Goal: Find specific page/section: Find specific page/section

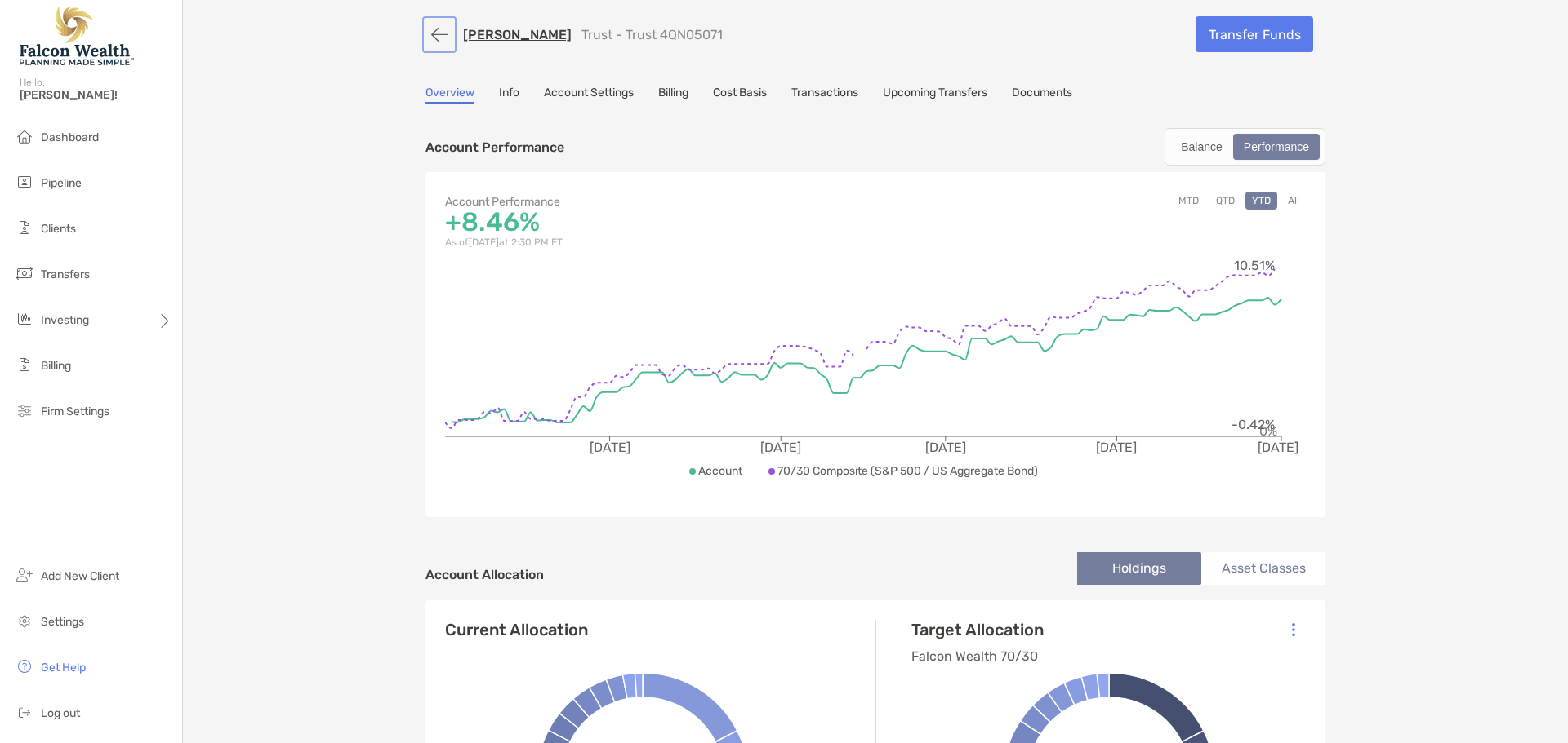
click at [433, 30] on button "button" at bounding box center [439, 35] width 28 height 31
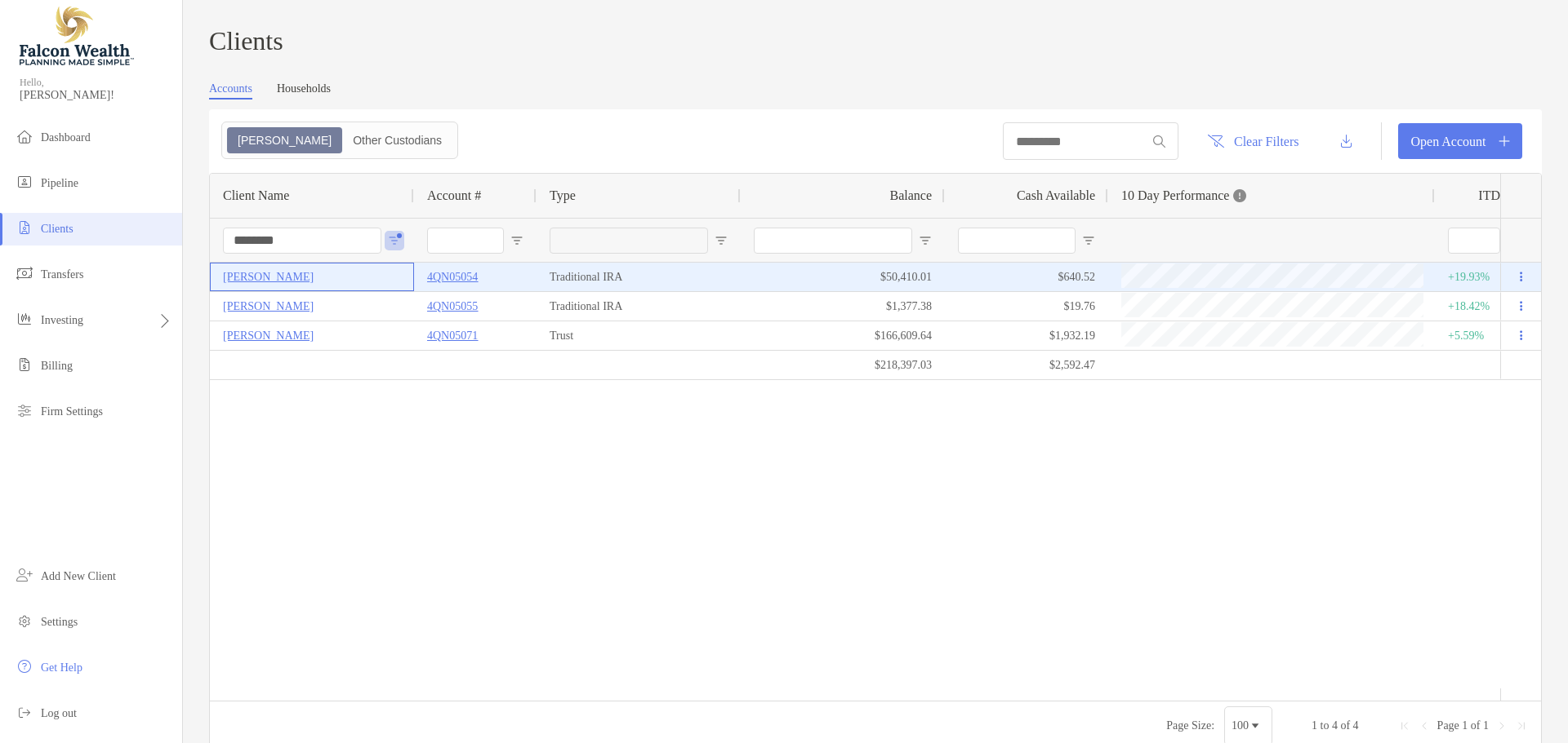
click at [267, 284] on p "[PERSON_NAME]" at bounding box center [268, 277] width 91 height 21
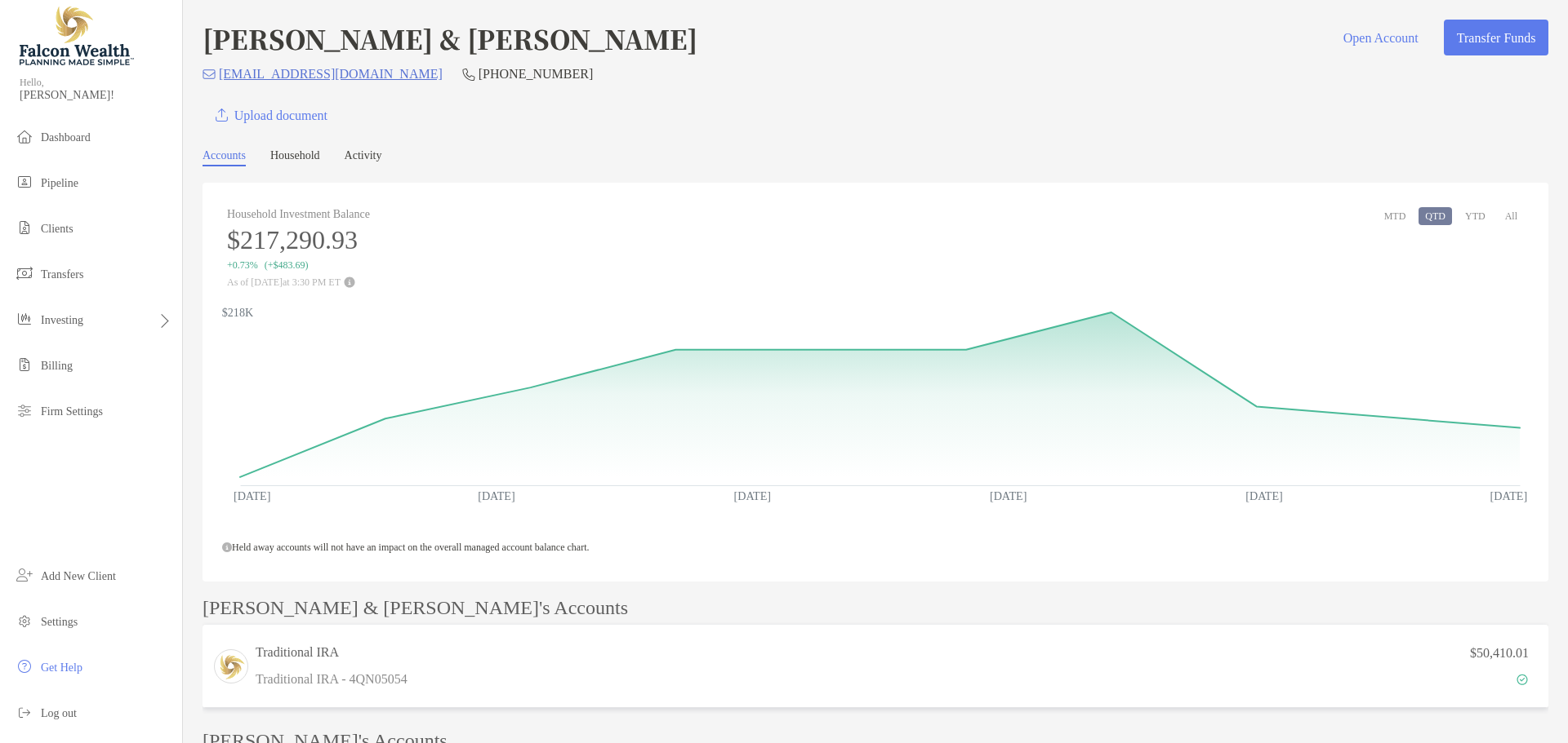
click at [1506, 218] on button "All" at bounding box center [1512, 216] width 26 height 18
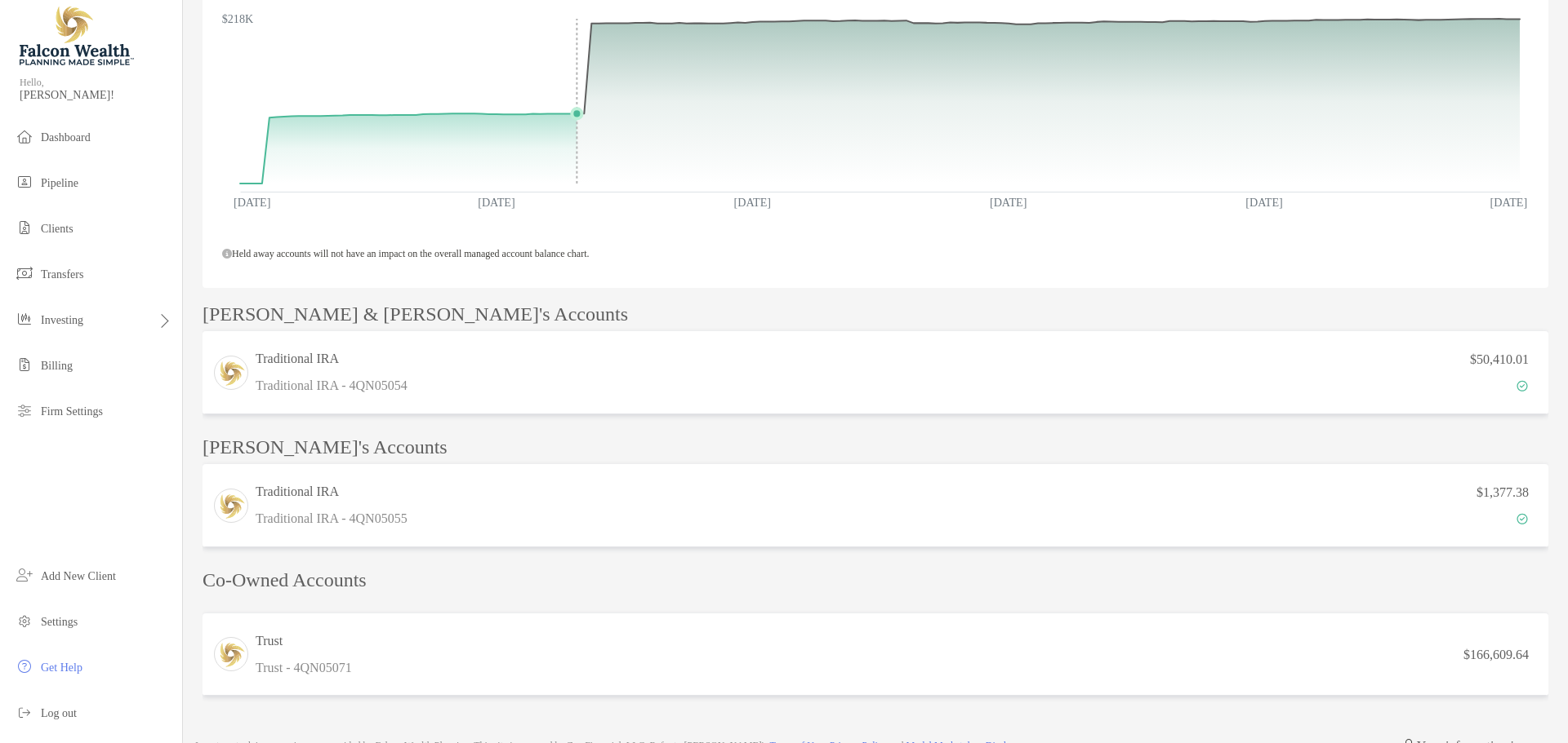
scroll to position [326, 0]
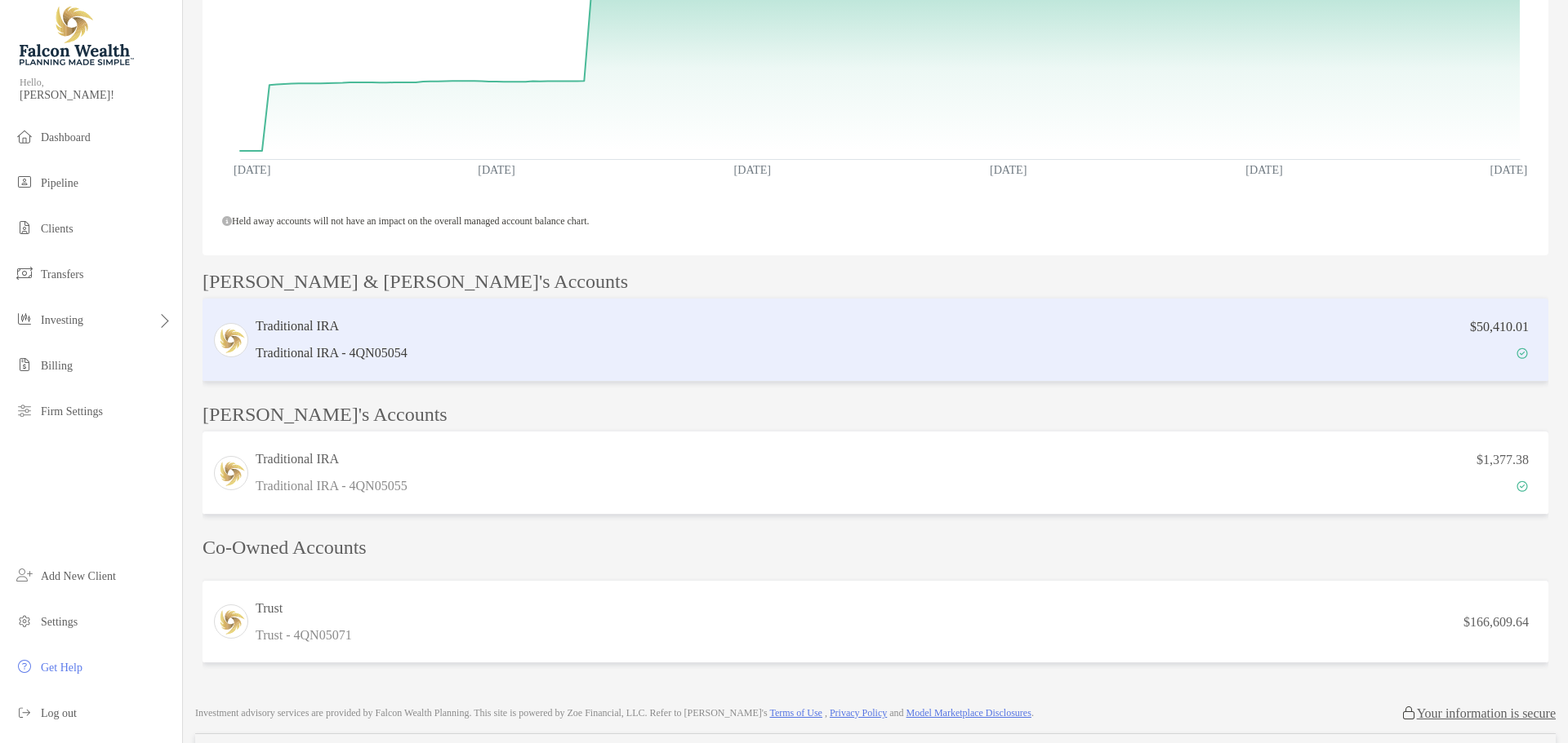
click at [306, 325] on h3 "Traditional IRA" at bounding box center [332, 326] width 152 height 20
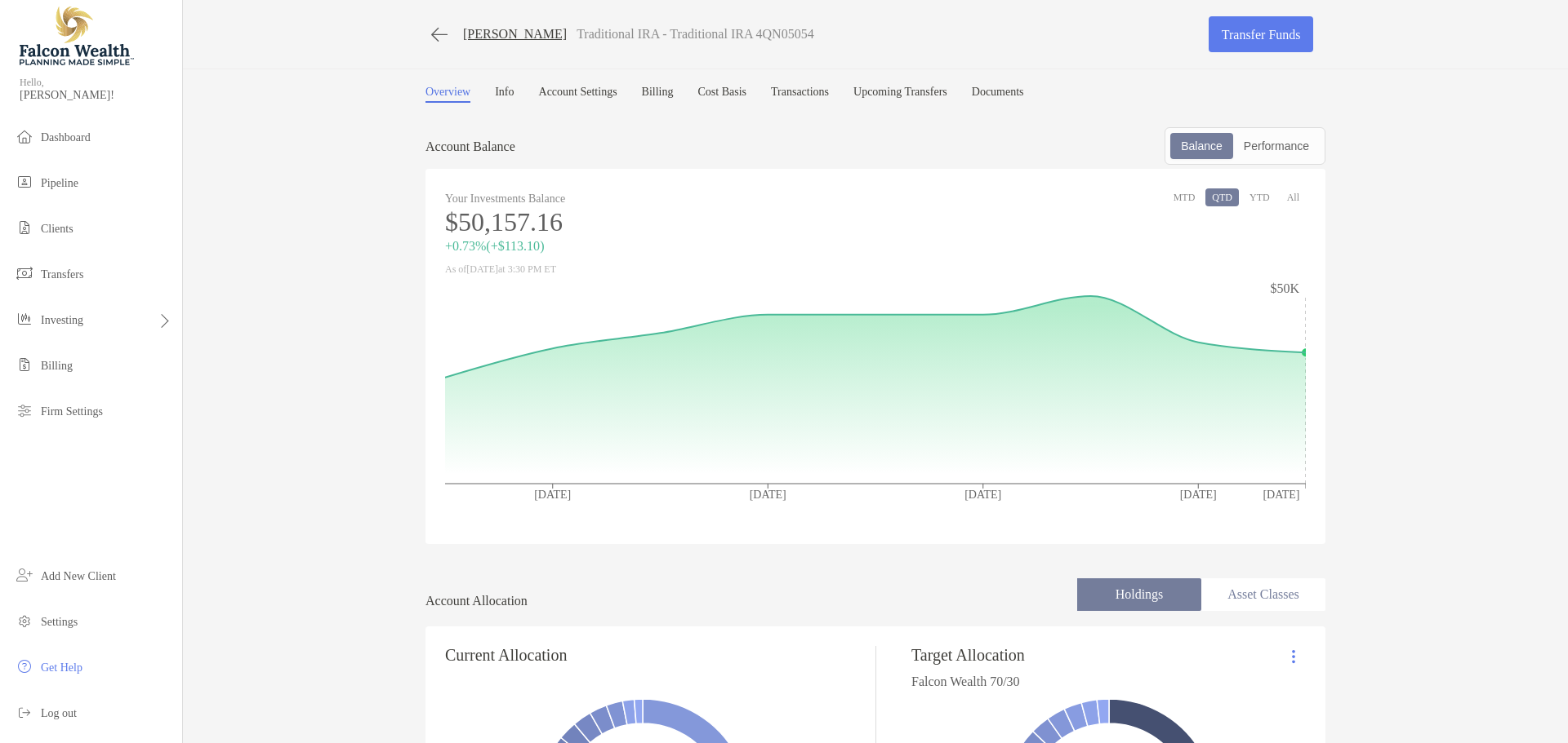
click at [1289, 201] on button "All" at bounding box center [1293, 198] width 26 height 18
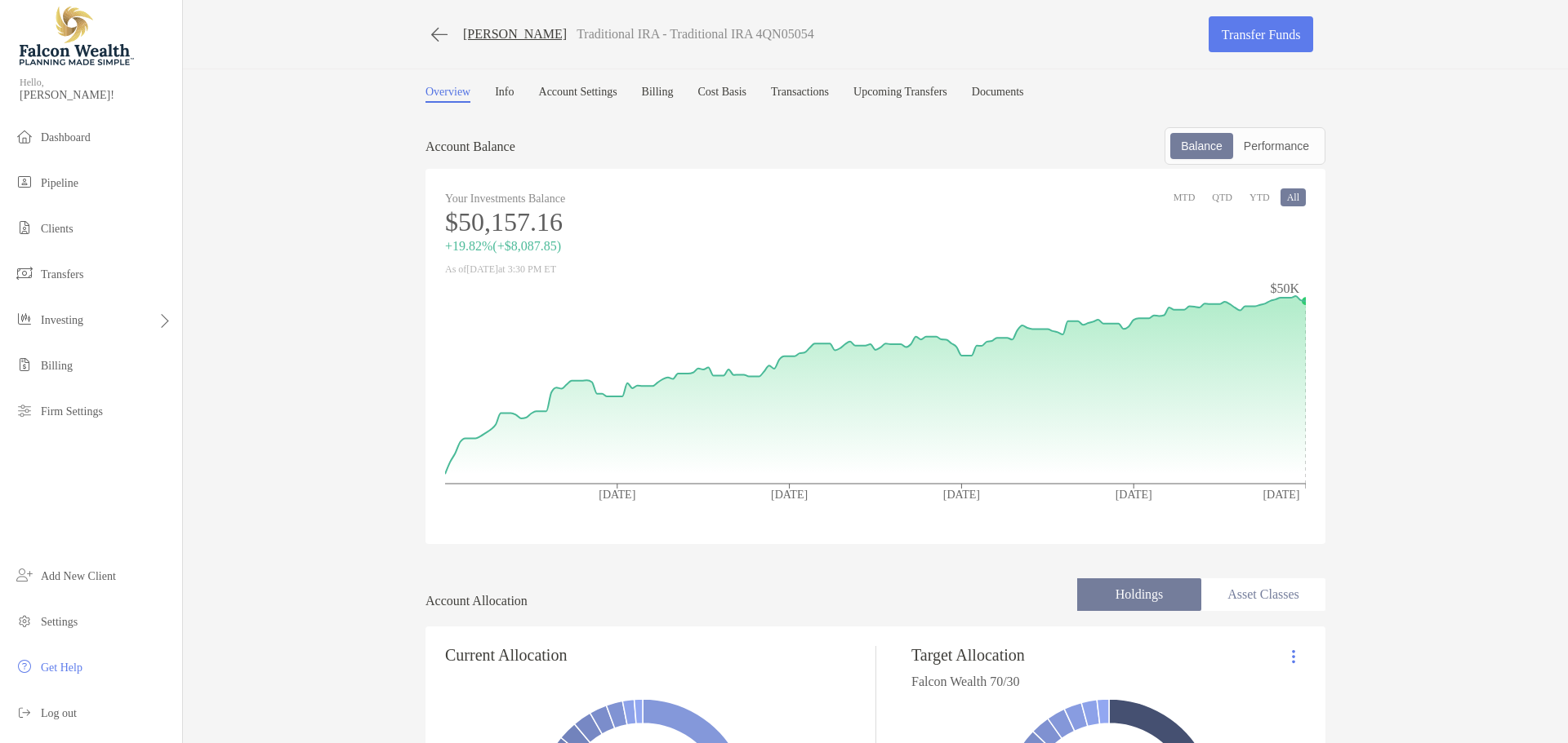
click at [489, 34] on link "[PERSON_NAME]" at bounding box center [514, 34] width 104 height 15
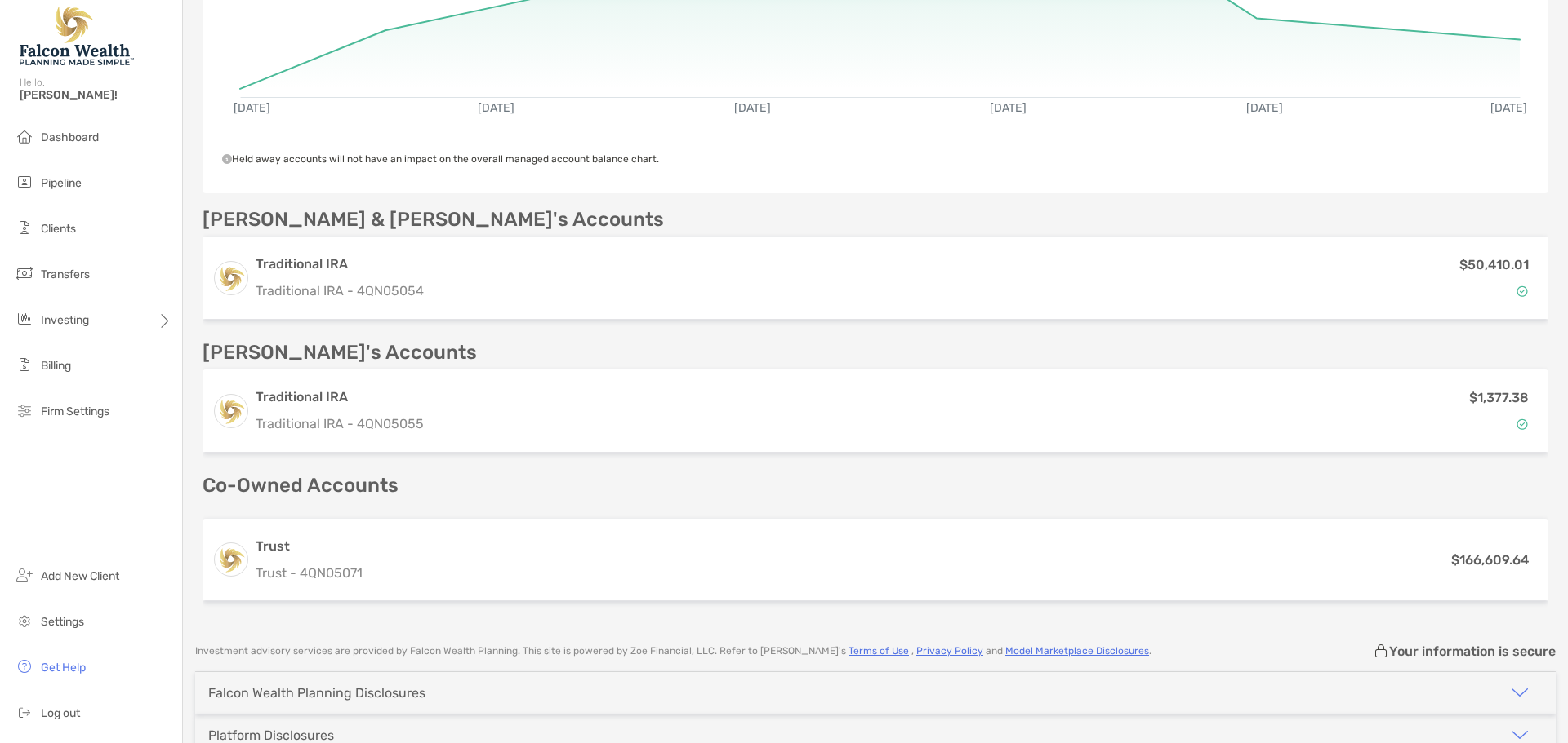
scroll to position [408, 0]
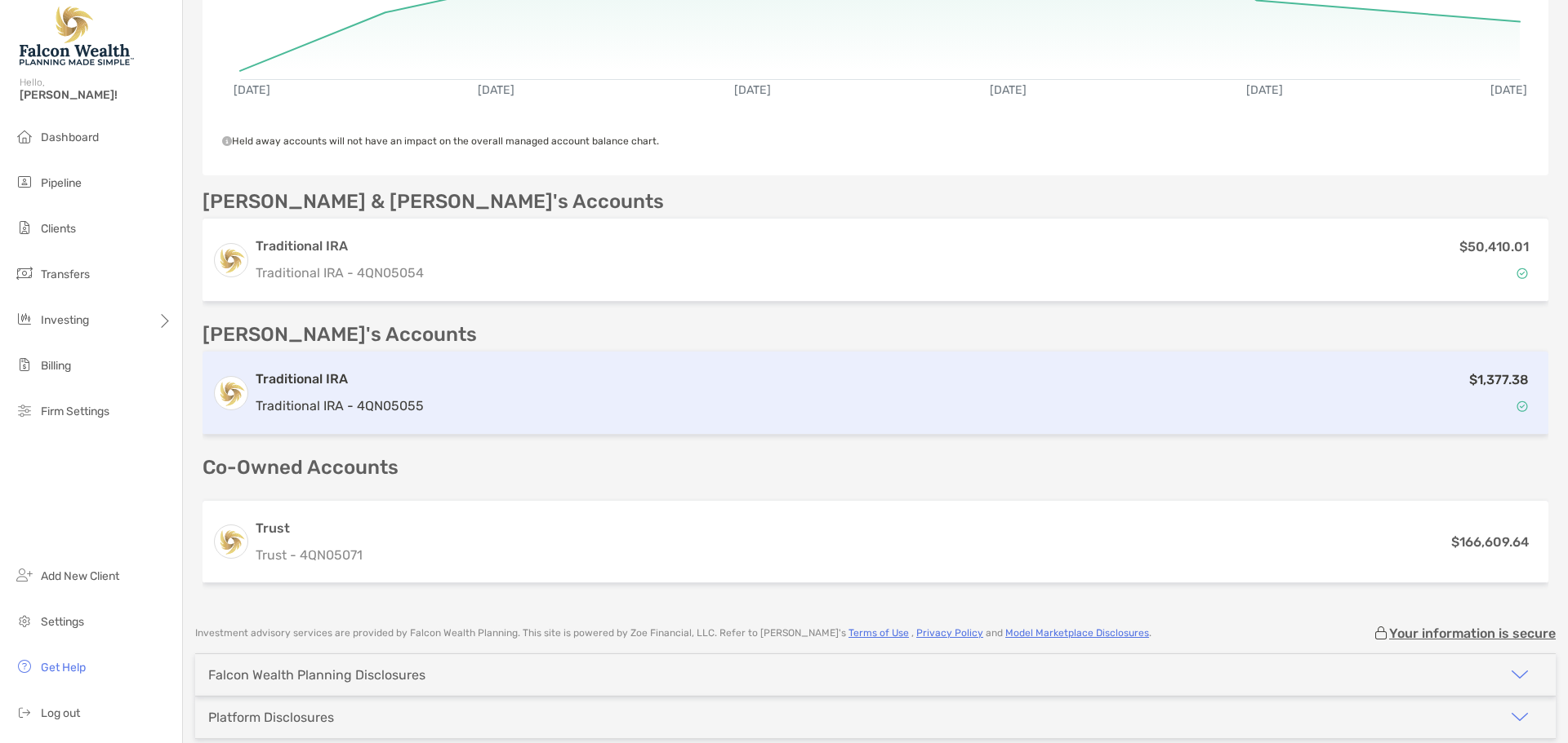
click at [321, 376] on h3 "Traditional IRA" at bounding box center [340, 379] width 168 height 20
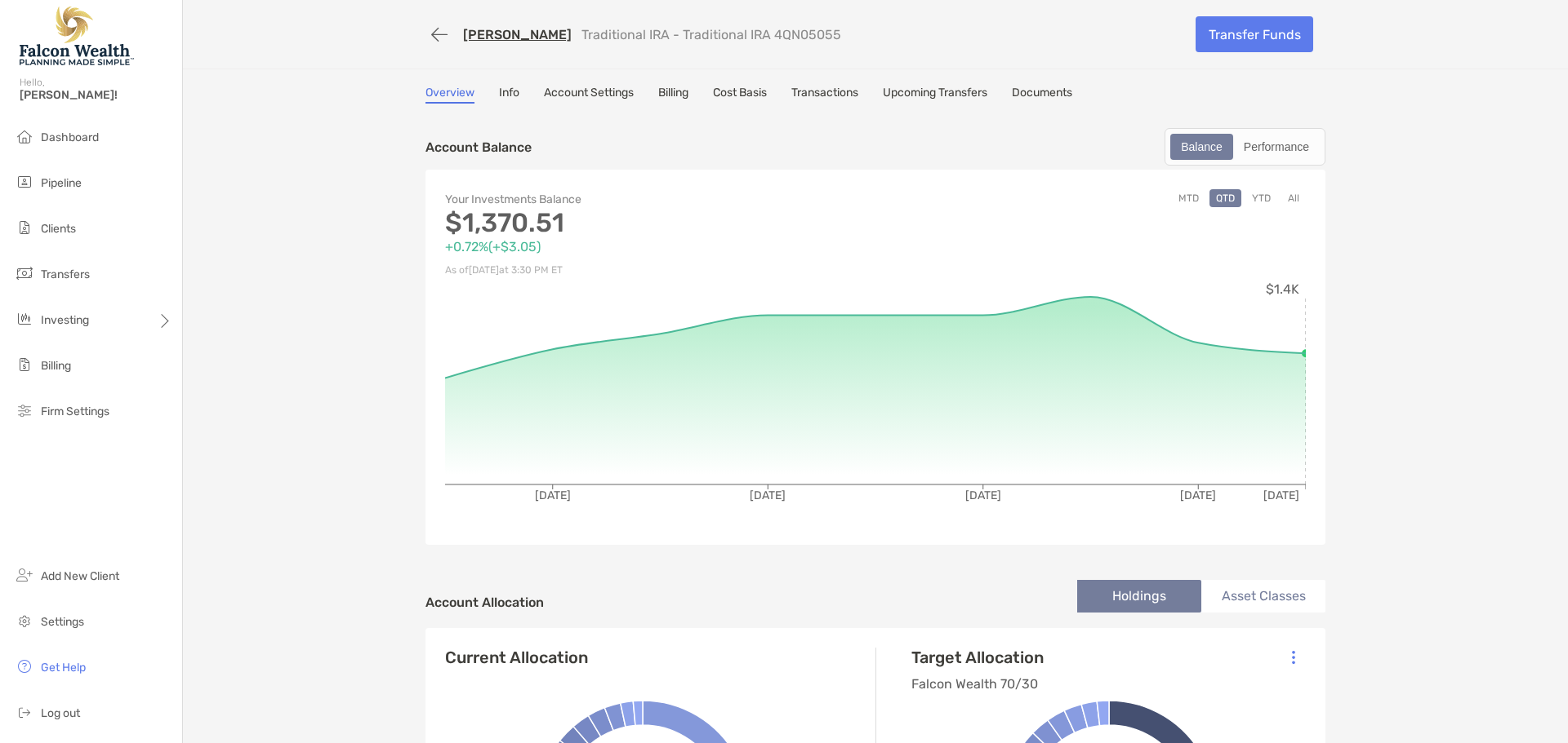
click at [1290, 202] on button "All" at bounding box center [1293, 199] width 25 height 18
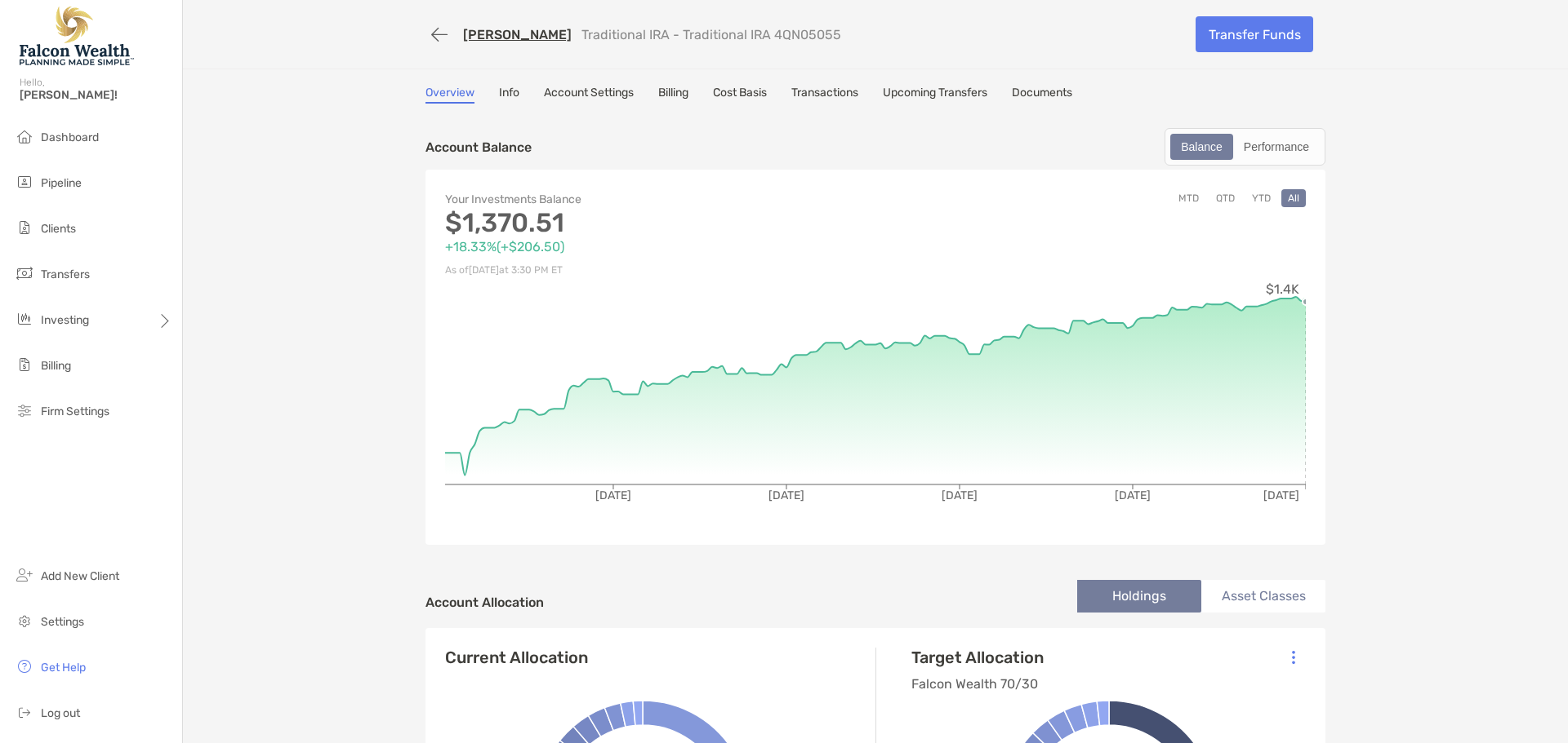
click at [429, 28] on button "button" at bounding box center [439, 35] width 28 height 31
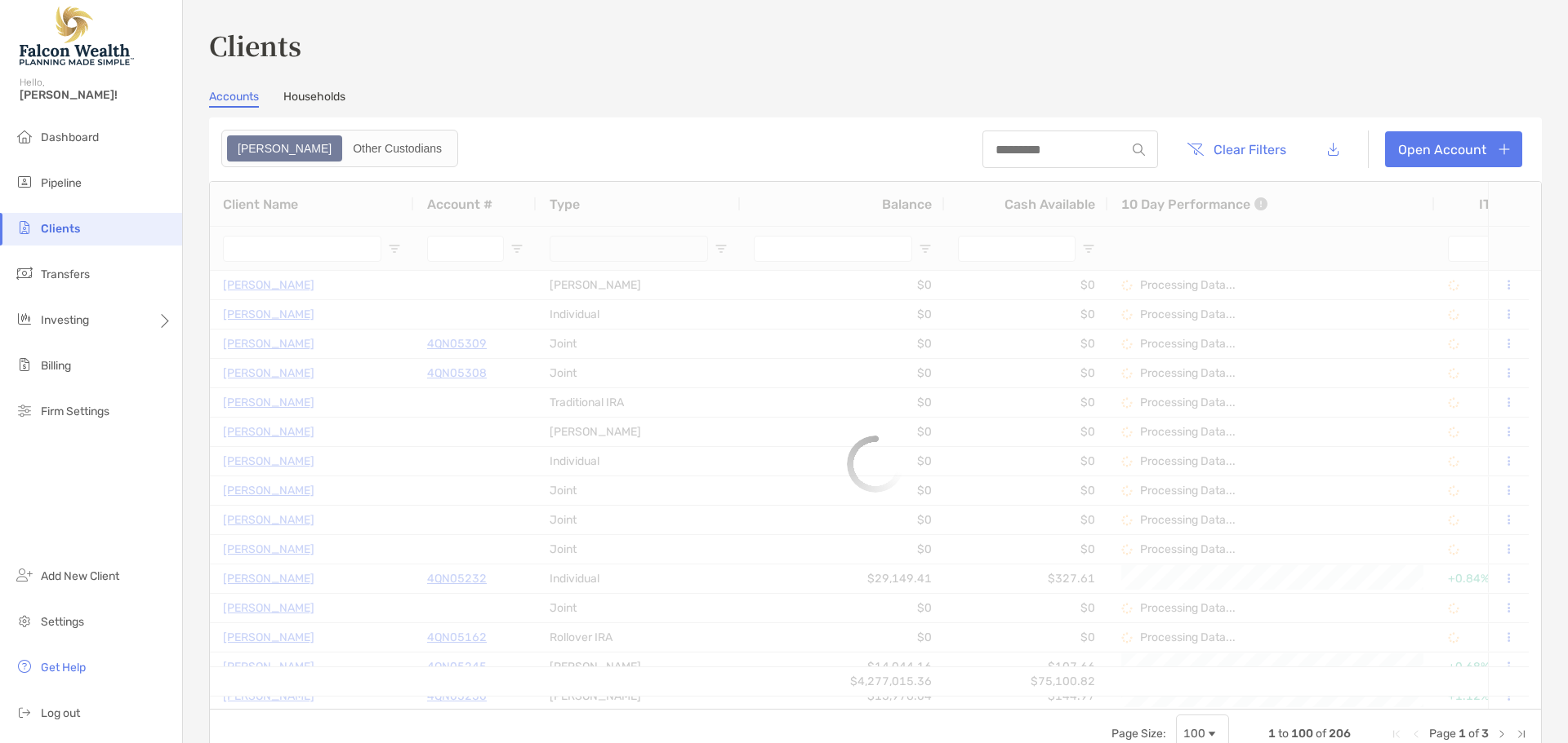
type input "********"
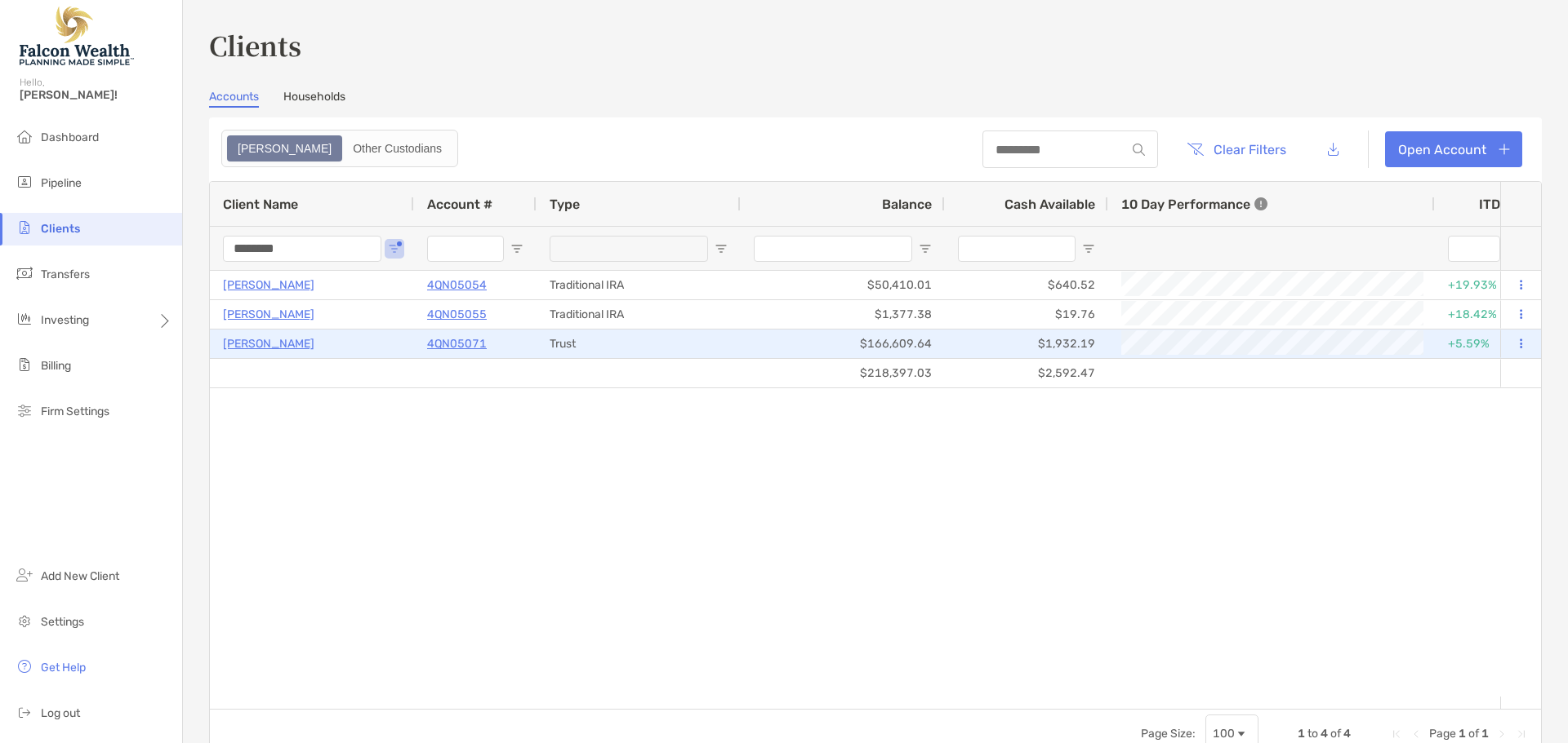
click at [467, 343] on p "4QN05071" at bounding box center [457, 344] width 59 height 21
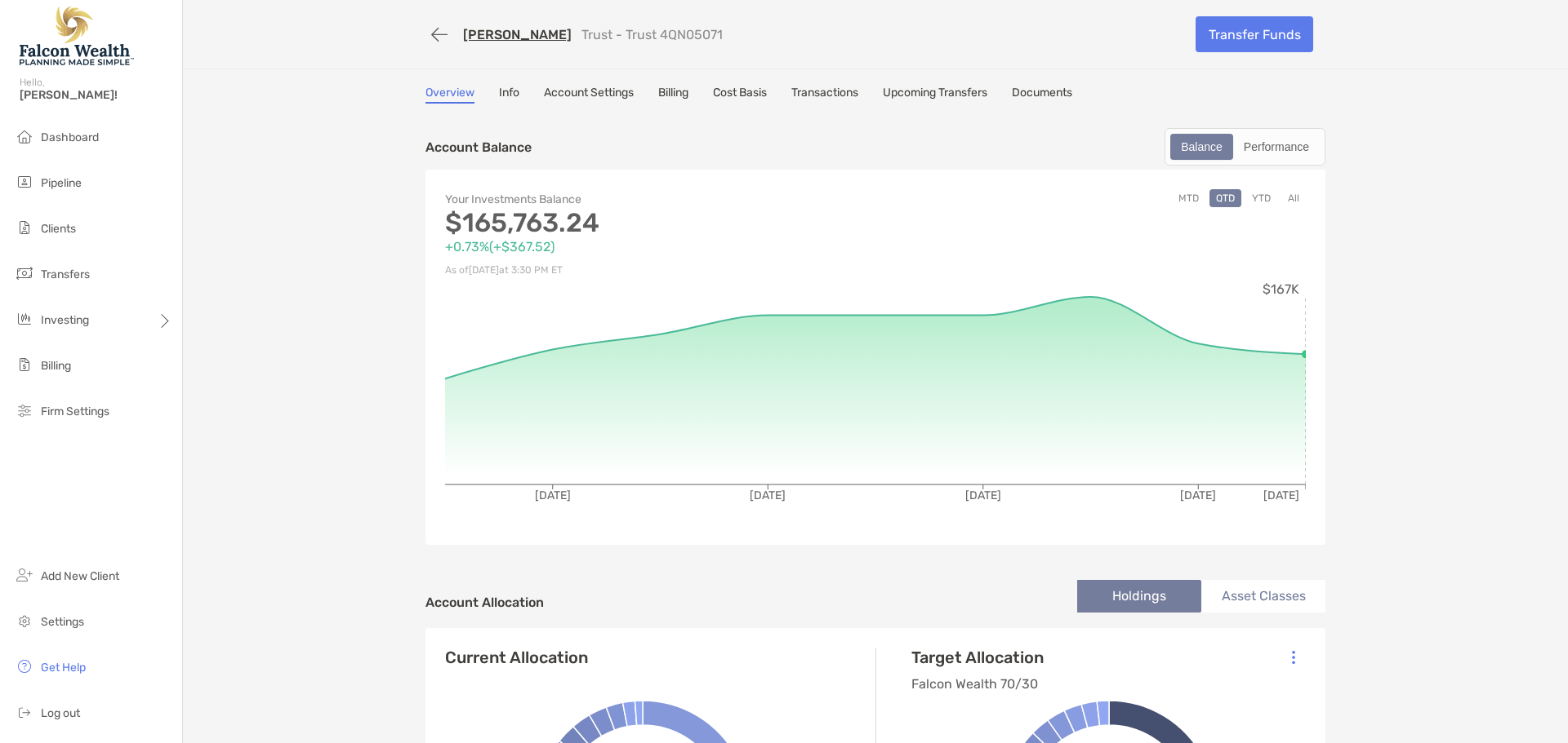
click at [1288, 199] on button "All" at bounding box center [1293, 199] width 25 height 18
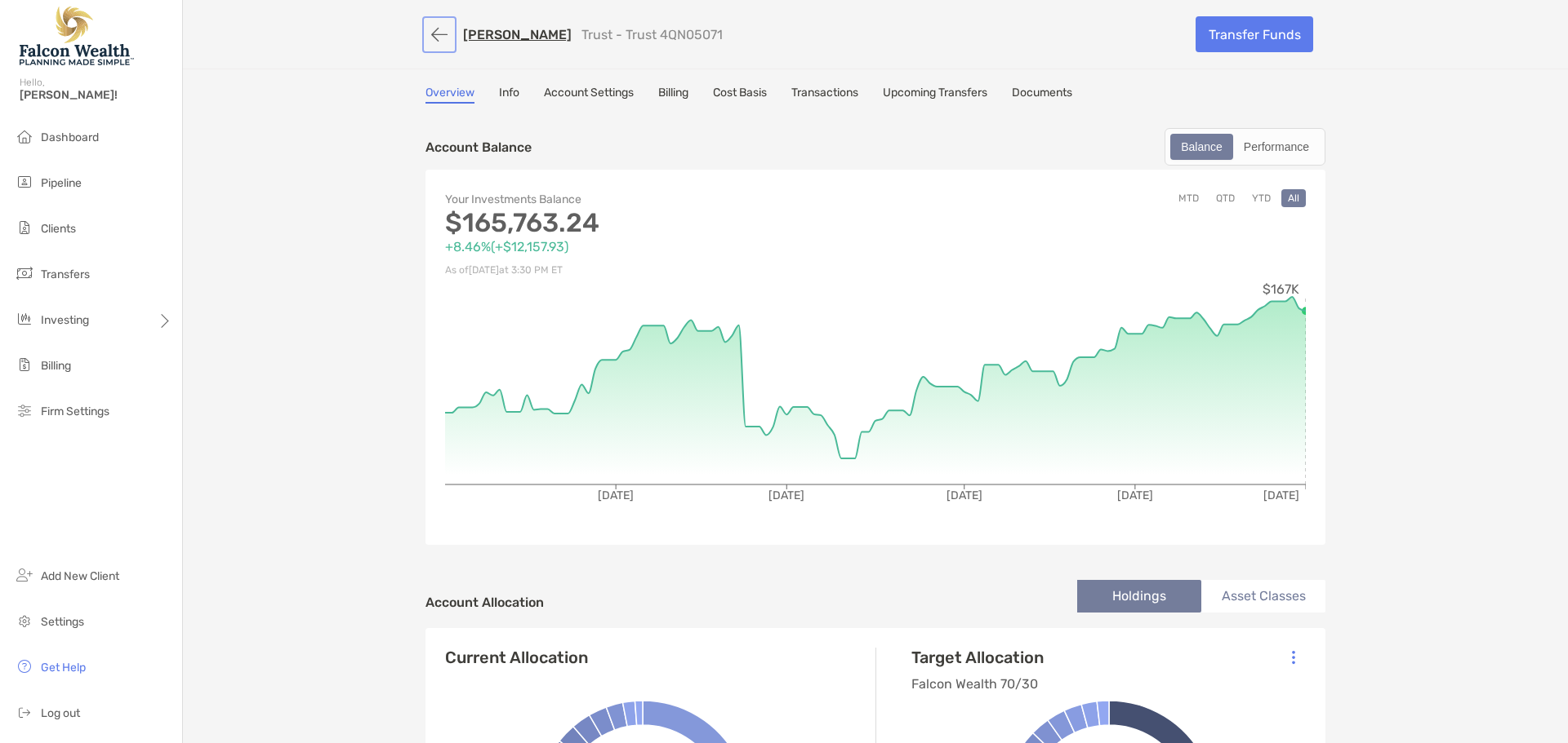
click at [426, 31] on button "button" at bounding box center [439, 35] width 28 height 31
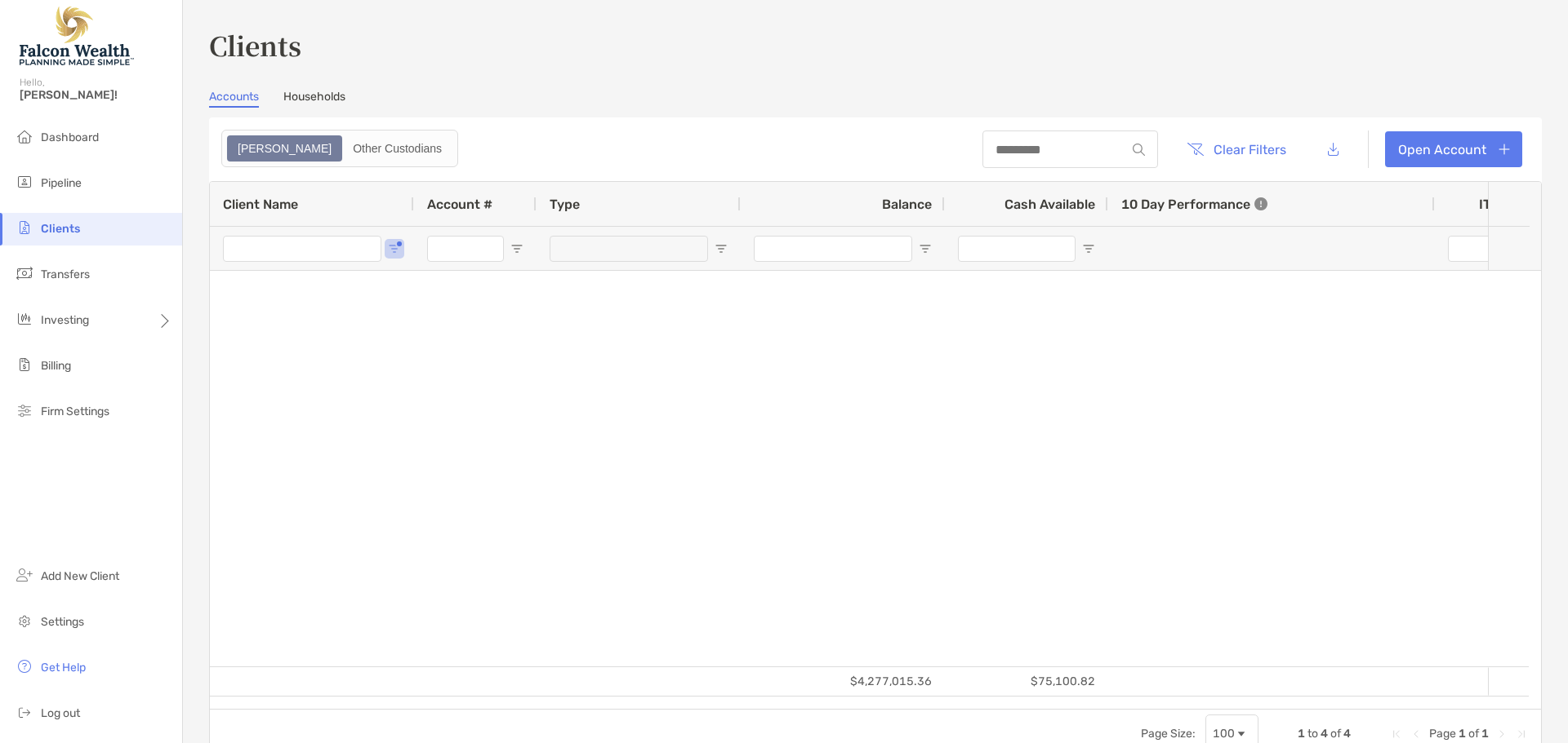
type input "********"
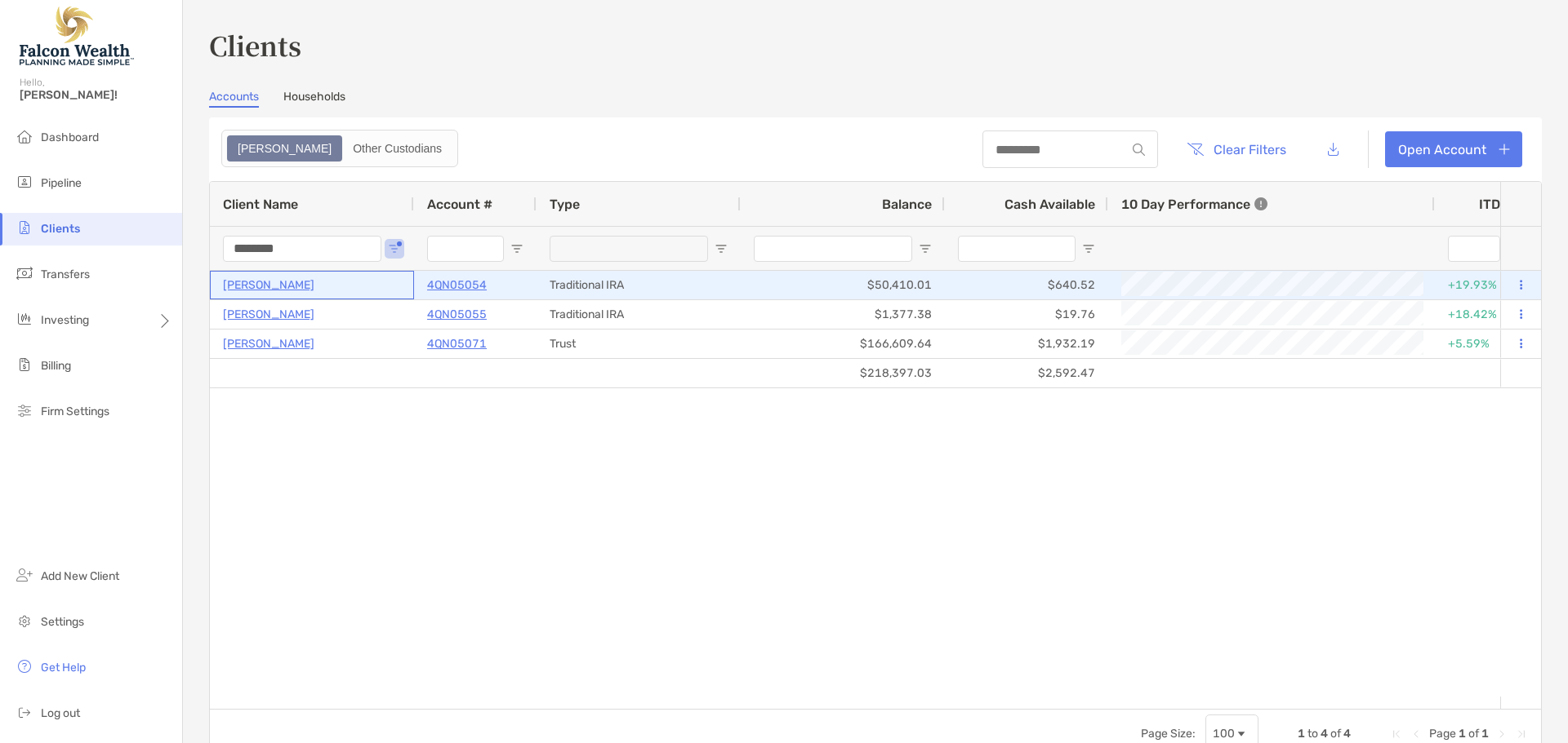
click at [293, 284] on p "[PERSON_NAME]" at bounding box center [268, 285] width 92 height 21
click at [262, 280] on p "[PERSON_NAME]" at bounding box center [268, 285] width 92 height 21
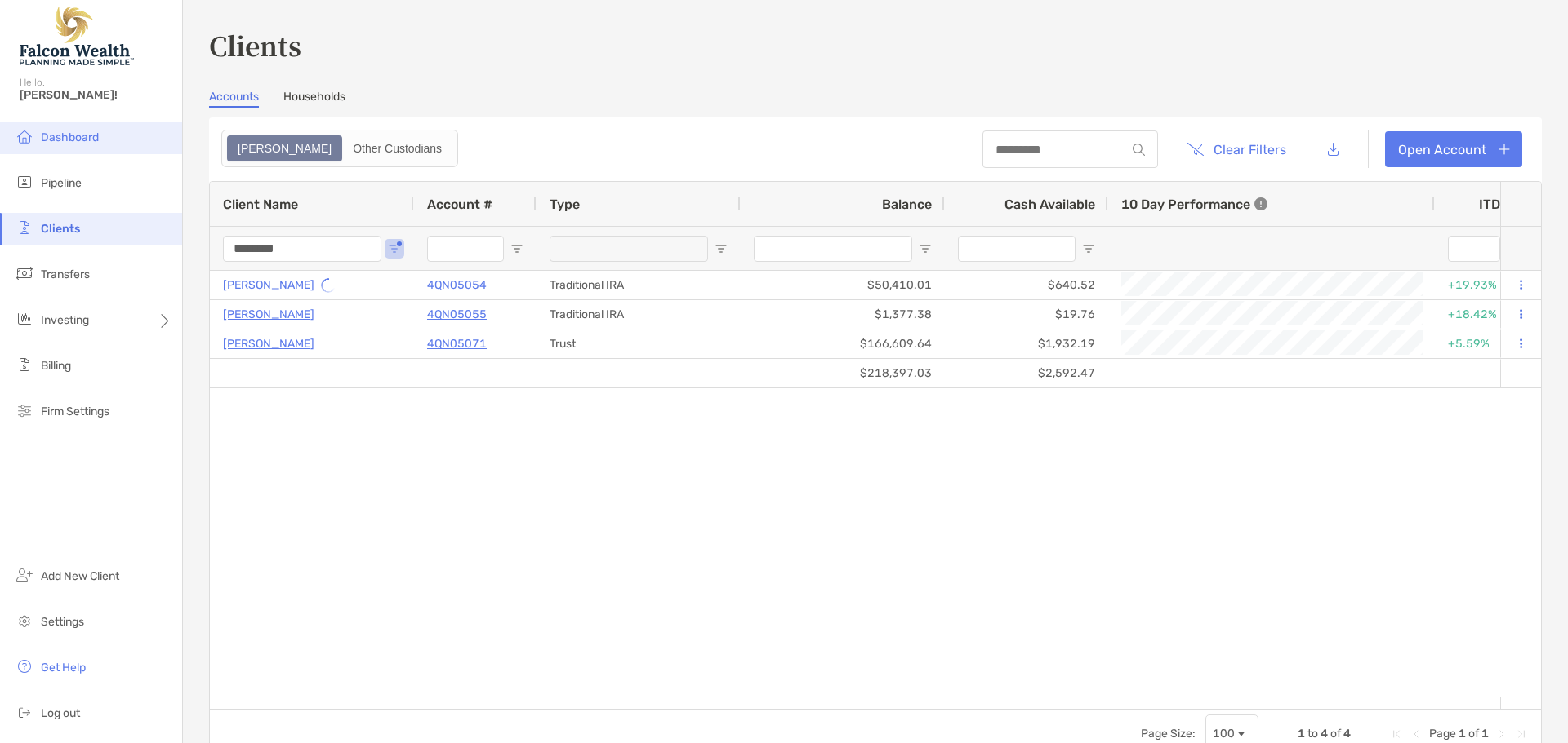
click at [58, 142] on span "Dashboard" at bounding box center [69, 137] width 58 height 14
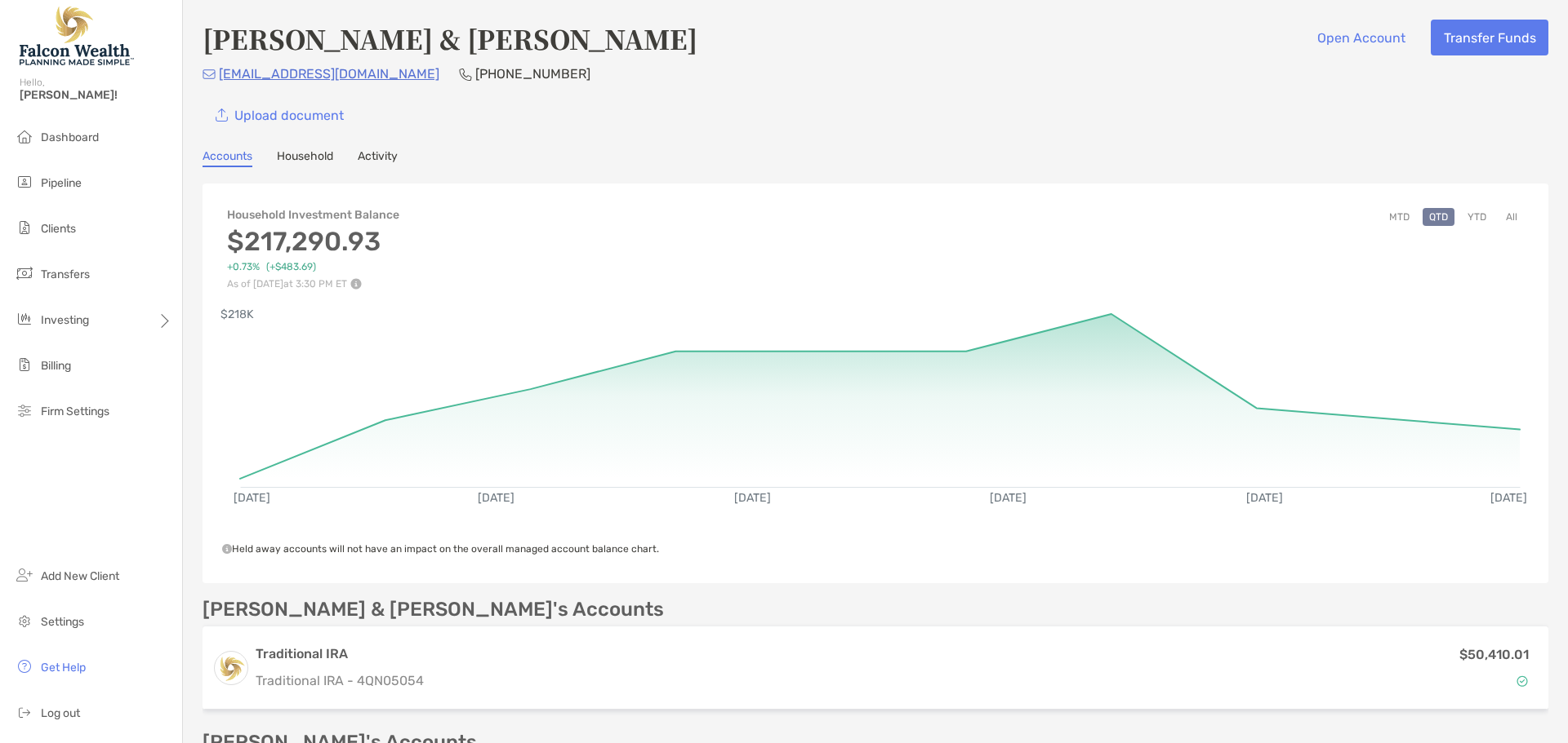
click at [1504, 218] on button "All" at bounding box center [1511, 217] width 25 height 18
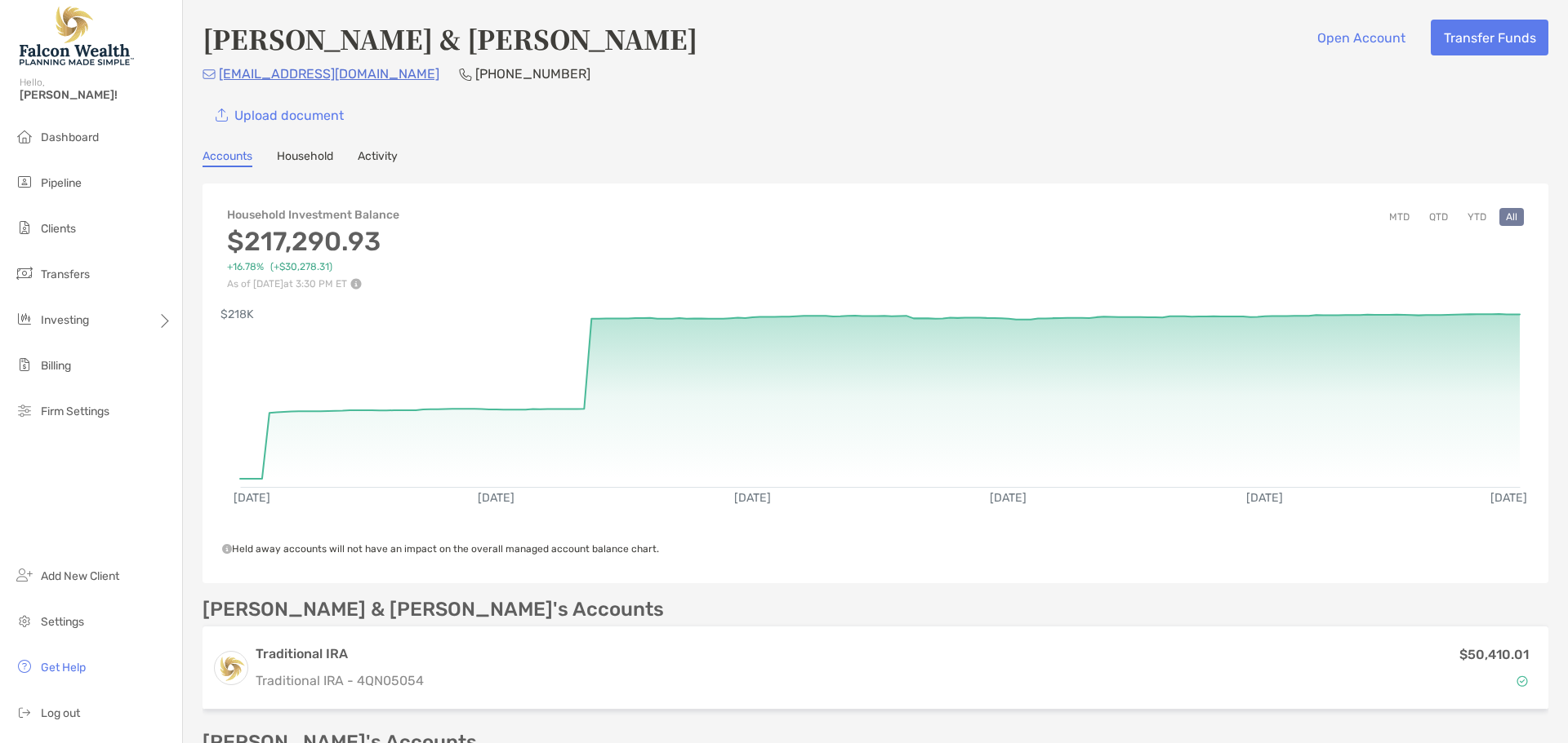
click at [1471, 216] on button "YTD" at bounding box center [1477, 217] width 32 height 18
click at [662, 182] on div "[PERSON_NAME] & [PERSON_NAME] Open Account Transfer Funds [EMAIL_ADDRESS][DOMAI…" at bounding box center [875, 509] width 1385 height 1018
click at [821, 122] on div "Upload document" at bounding box center [875, 115] width 1346 height 36
